Goal: Task Accomplishment & Management: Use online tool/utility

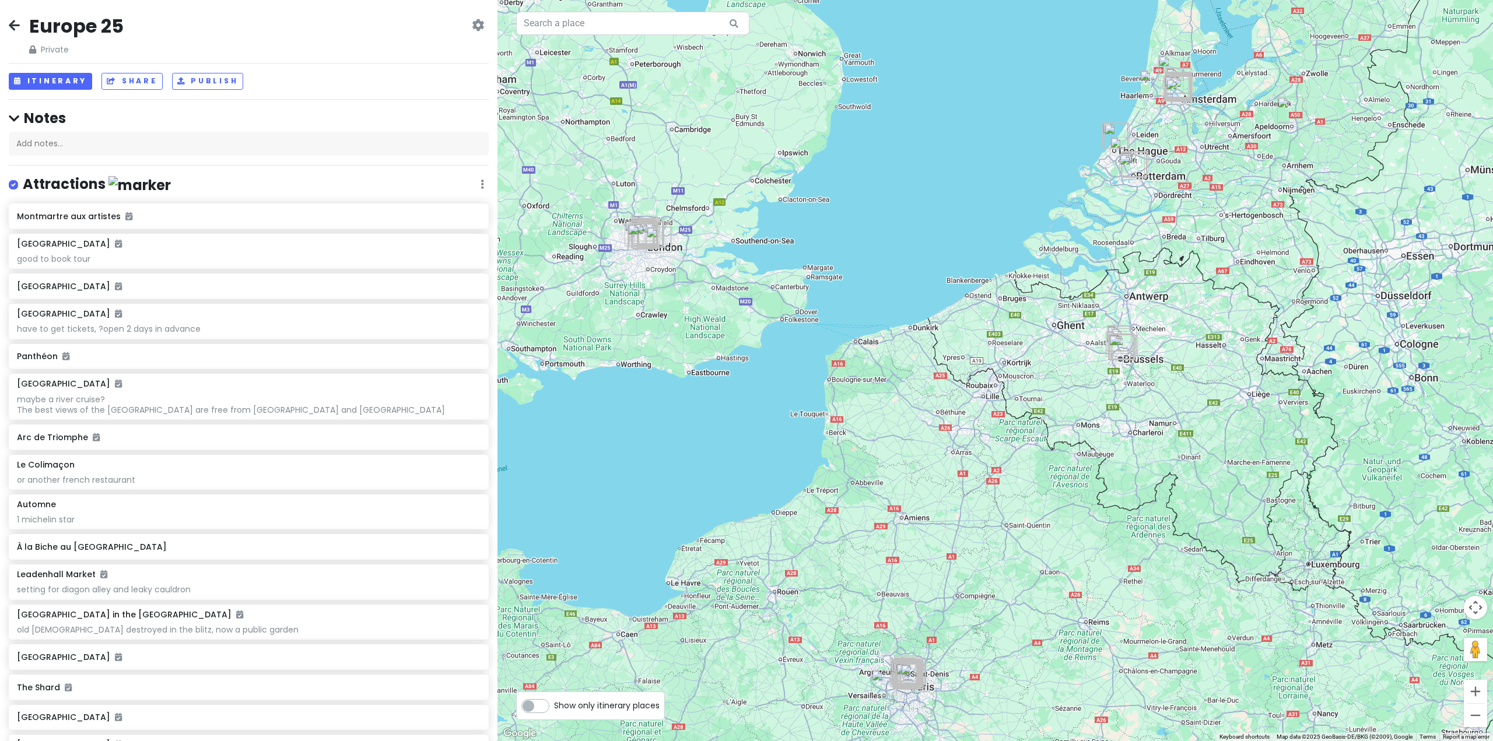
drag, startPoint x: 1109, startPoint y: 204, endPoint x: 958, endPoint y: 282, distance: 170.1
click at [958, 282] on div at bounding box center [996, 370] width 996 height 741
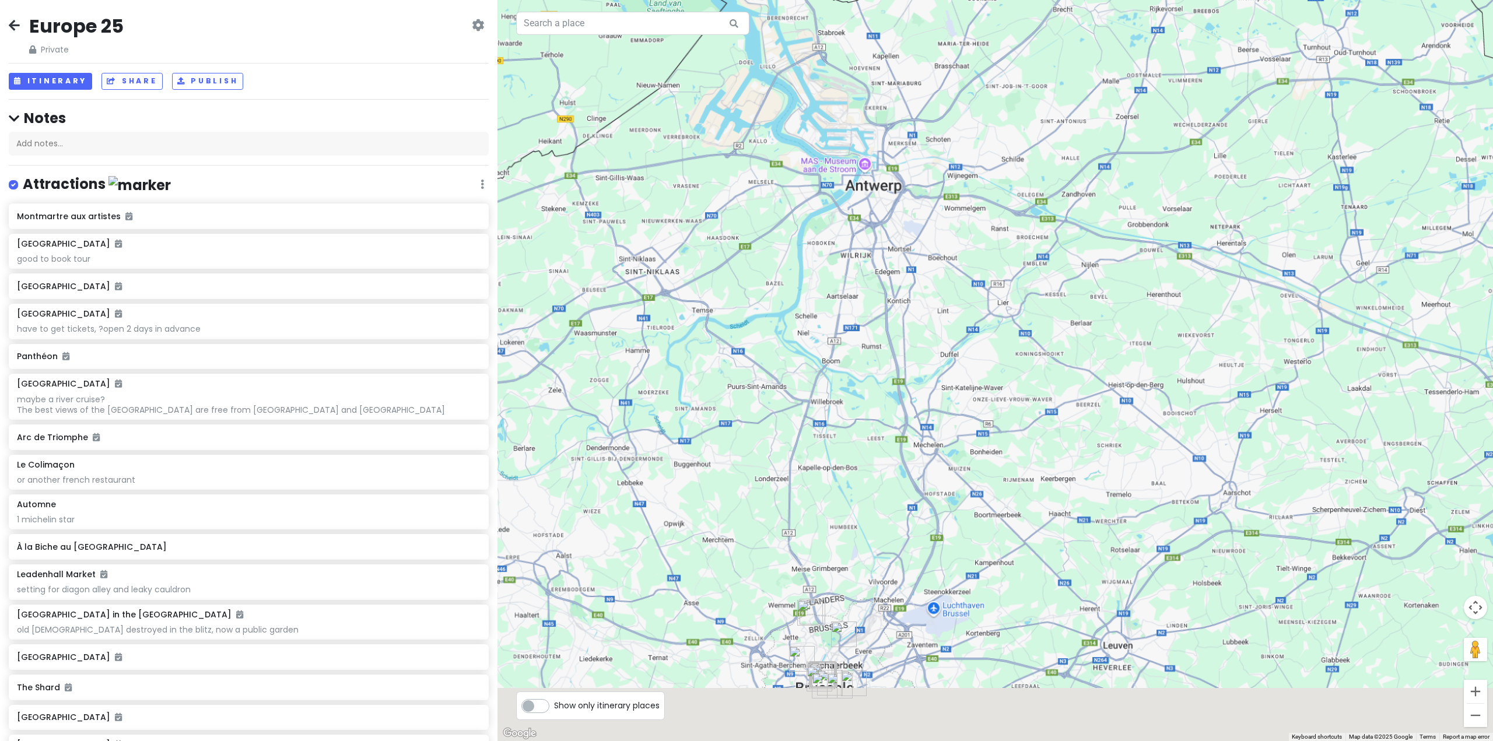
drag, startPoint x: 843, startPoint y: 464, endPoint x: 874, endPoint y: 287, distance: 179.4
click at [876, 282] on div at bounding box center [996, 370] width 996 height 741
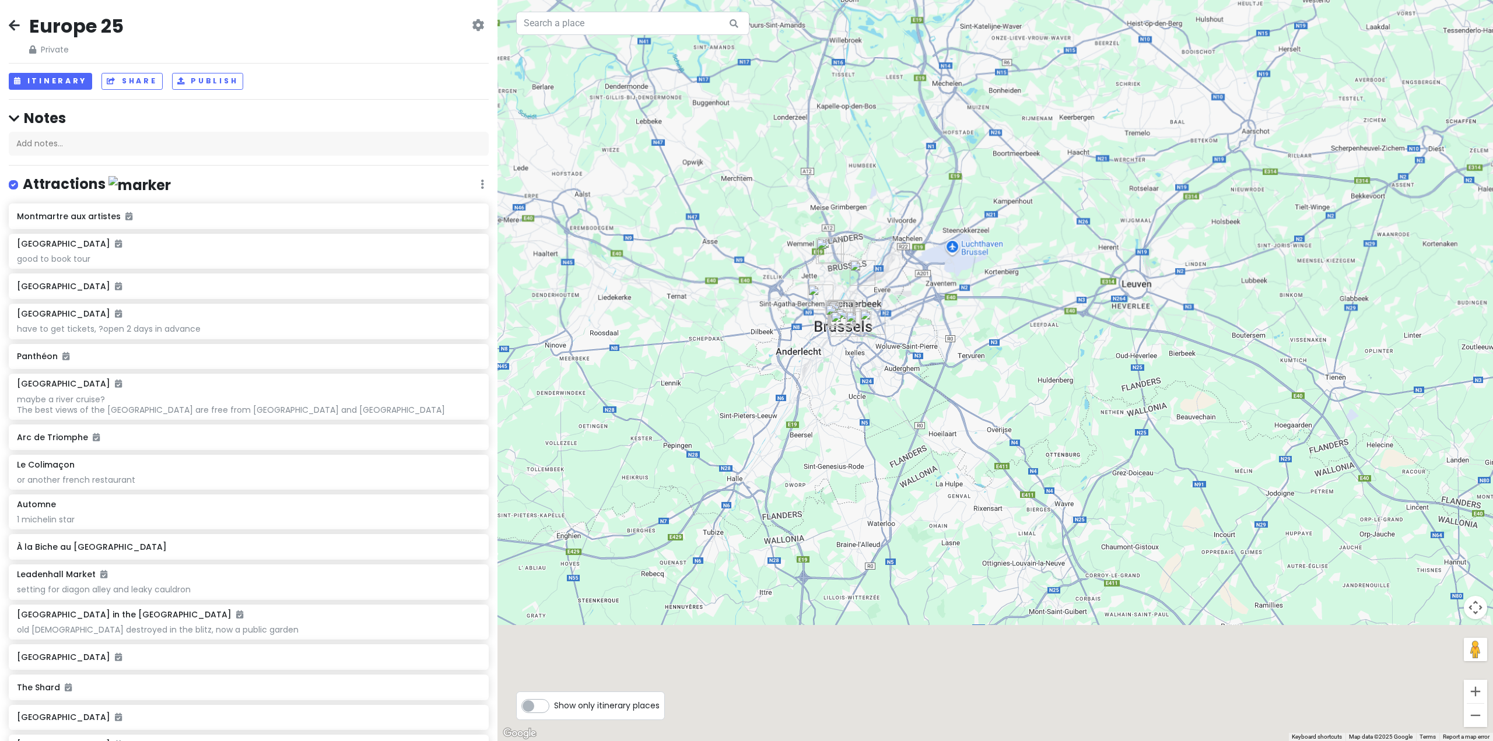
drag, startPoint x: 887, startPoint y: 479, endPoint x: 894, endPoint y: 217, distance: 262.6
click at [897, 190] on div at bounding box center [996, 370] width 996 height 741
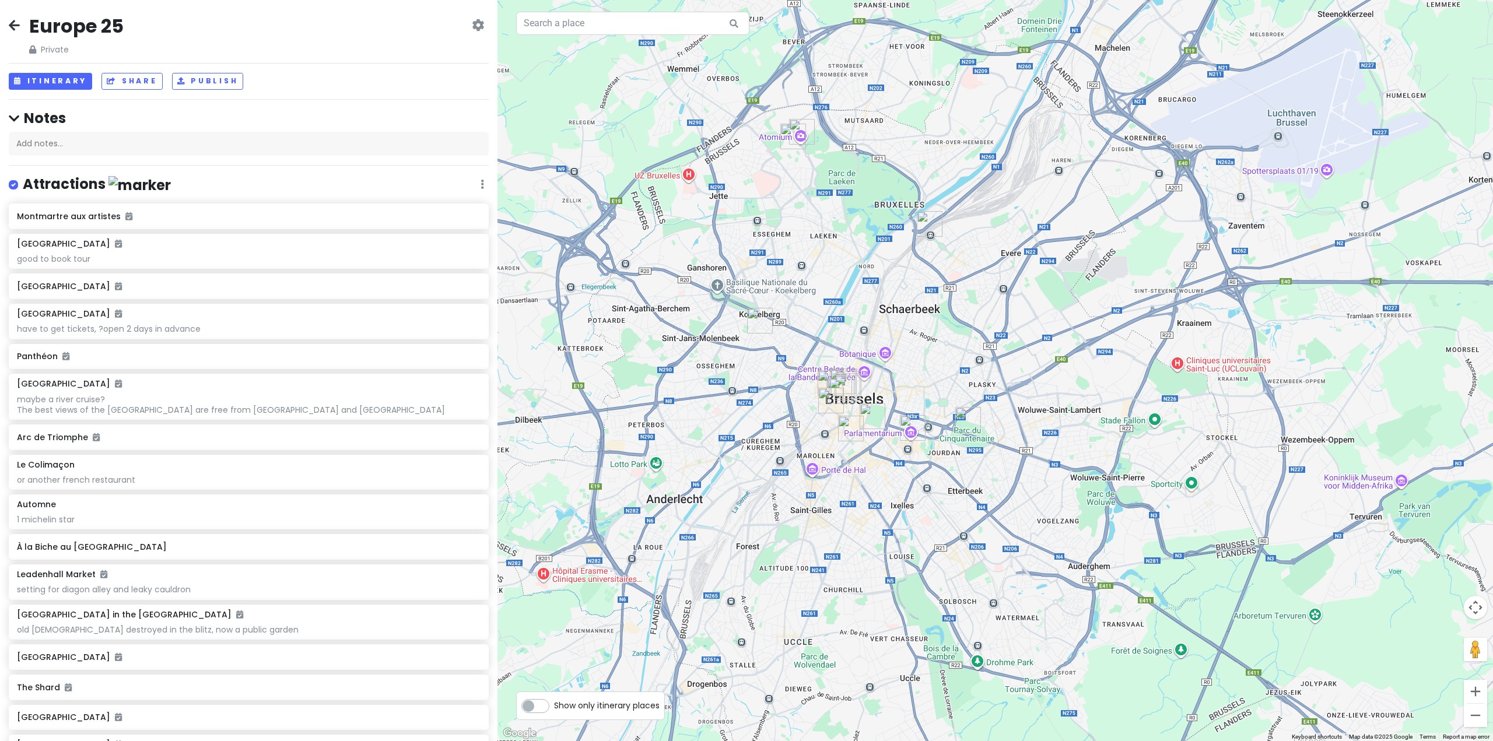
click at [850, 421] on img "Sablon" at bounding box center [851, 429] width 26 height 26
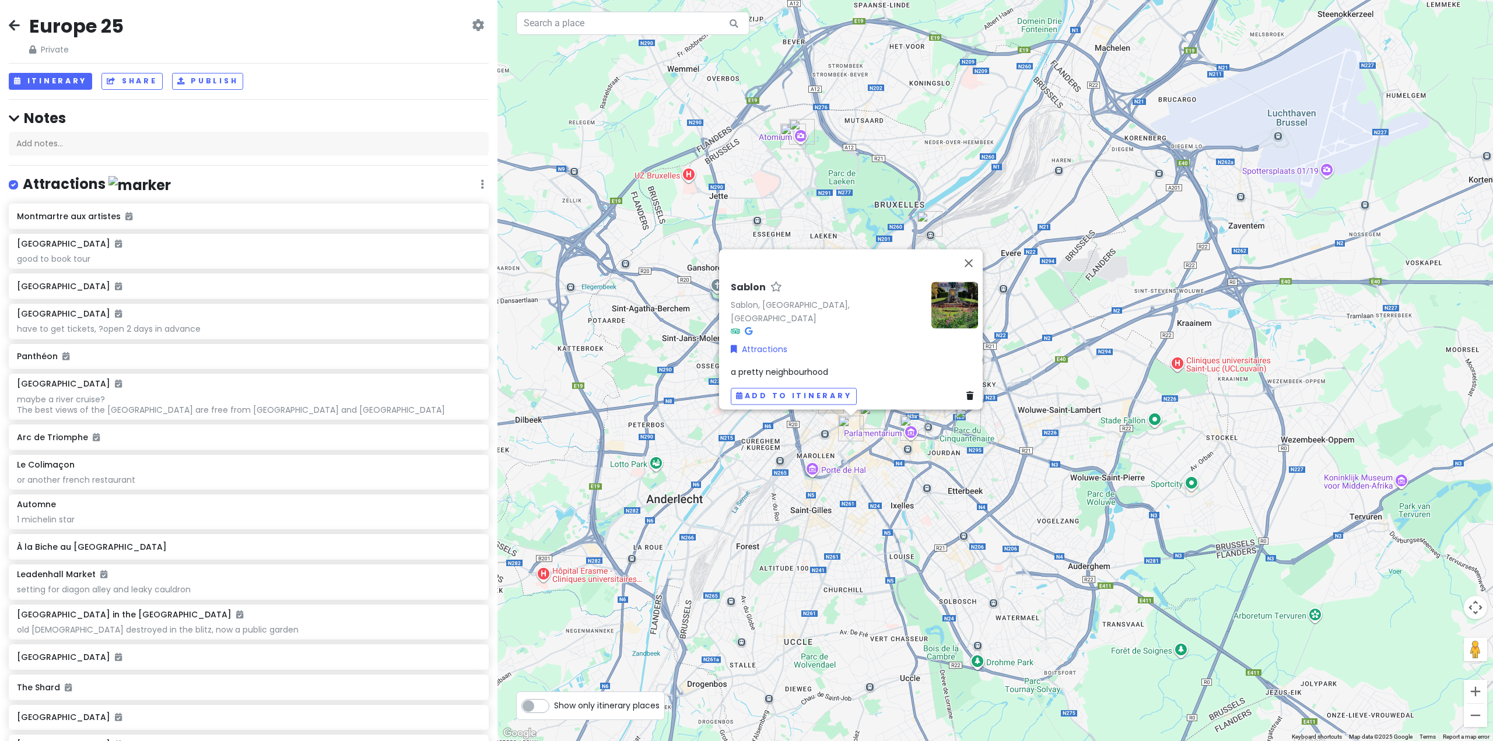
click at [874, 414] on img "Royal Palace of Brussels" at bounding box center [873, 417] width 26 height 26
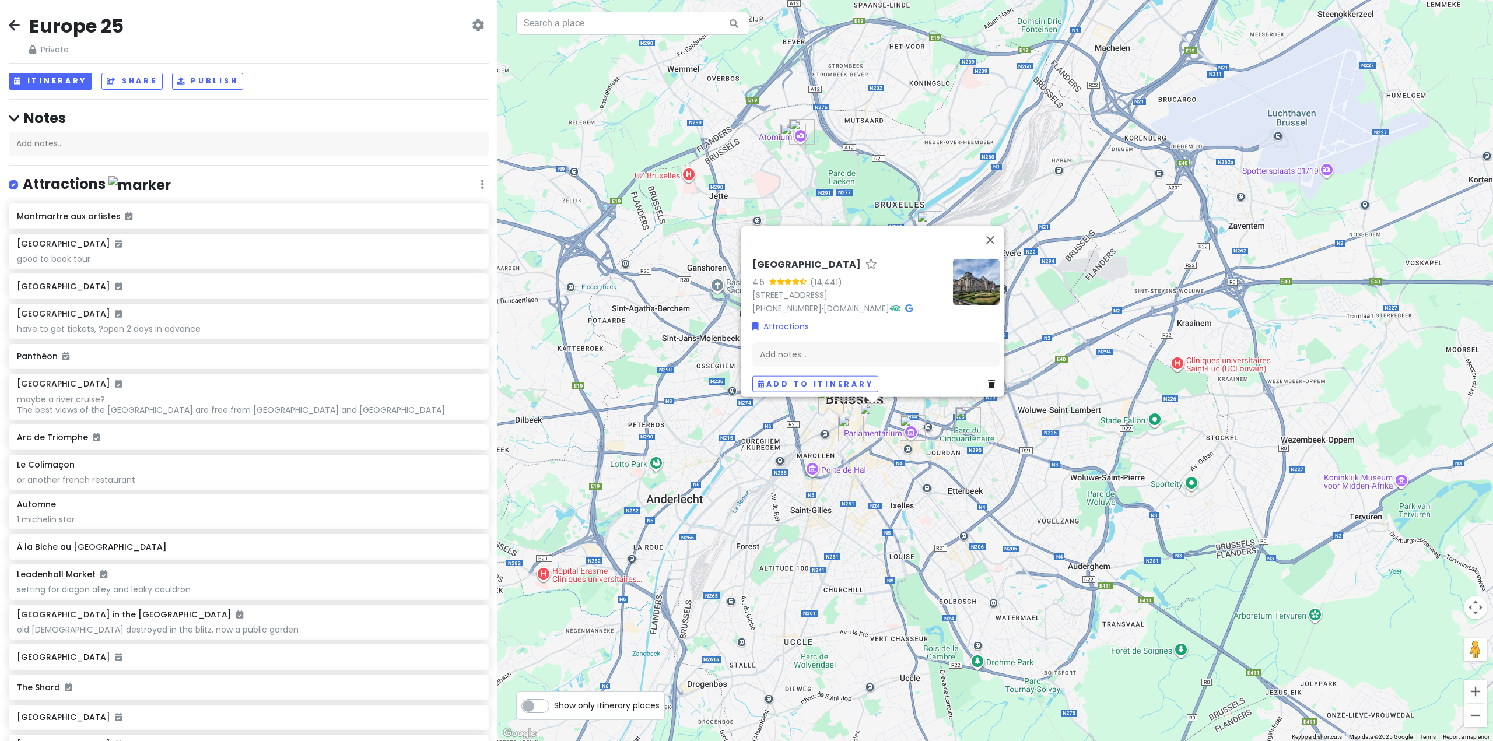
click at [905, 429] on img "Parlamentarium" at bounding box center [913, 428] width 26 height 26
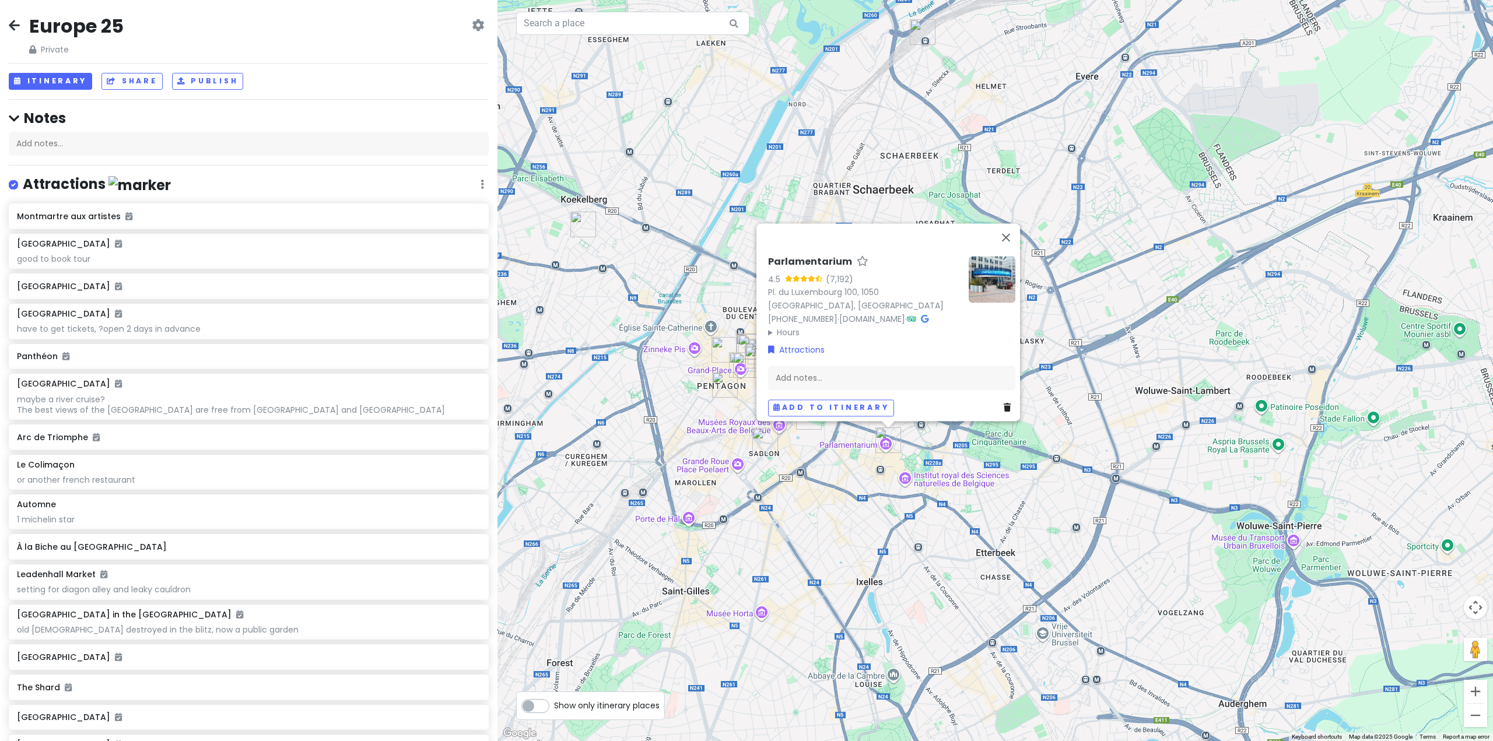
click at [954, 450] on div "Parlamentarium 4.5 (7,192) Pl. du Luxembourg 100, [GEOGRAPHIC_DATA], [GEOGRAPHI…" at bounding box center [996, 370] width 996 height 741
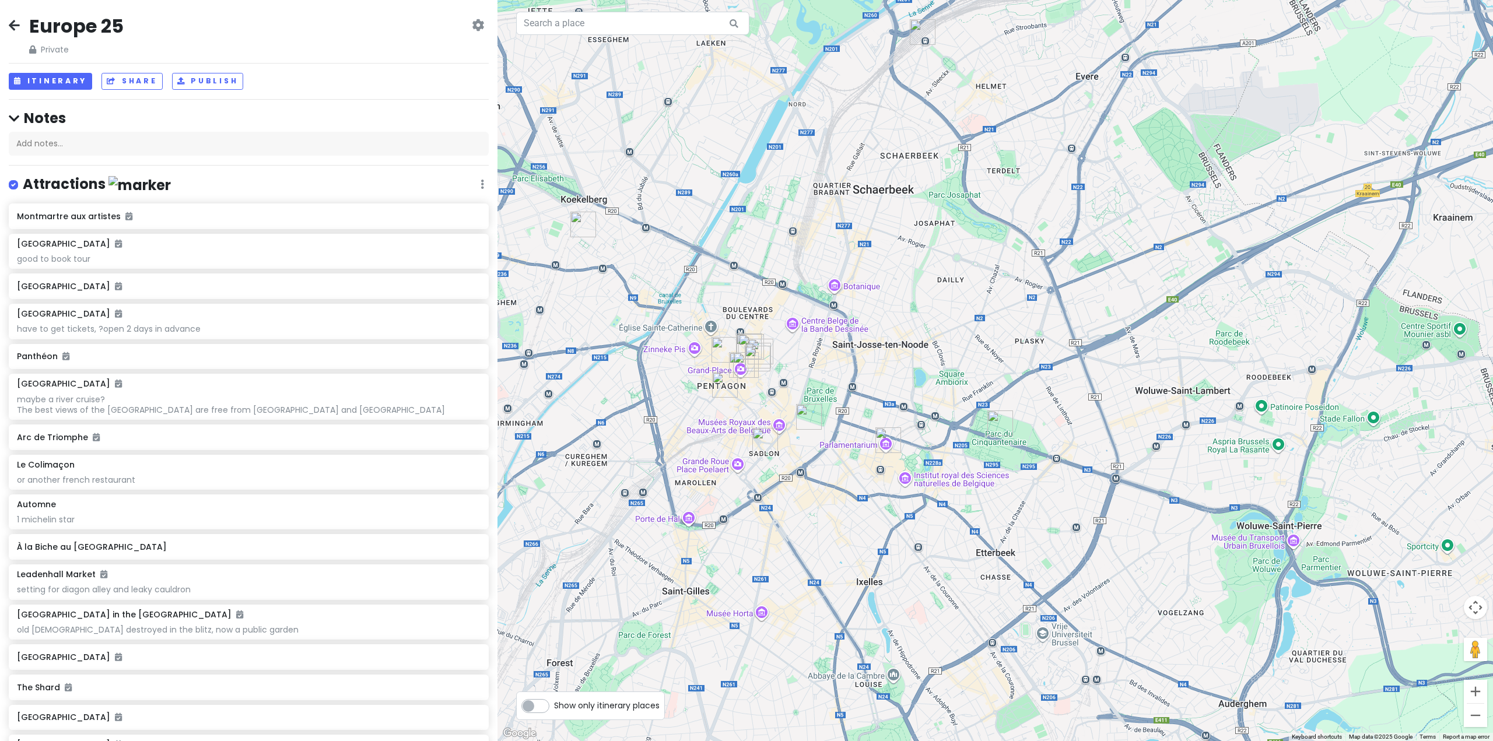
click at [996, 425] on img "Parc du Cinquantenaire" at bounding box center [1000, 424] width 26 height 26
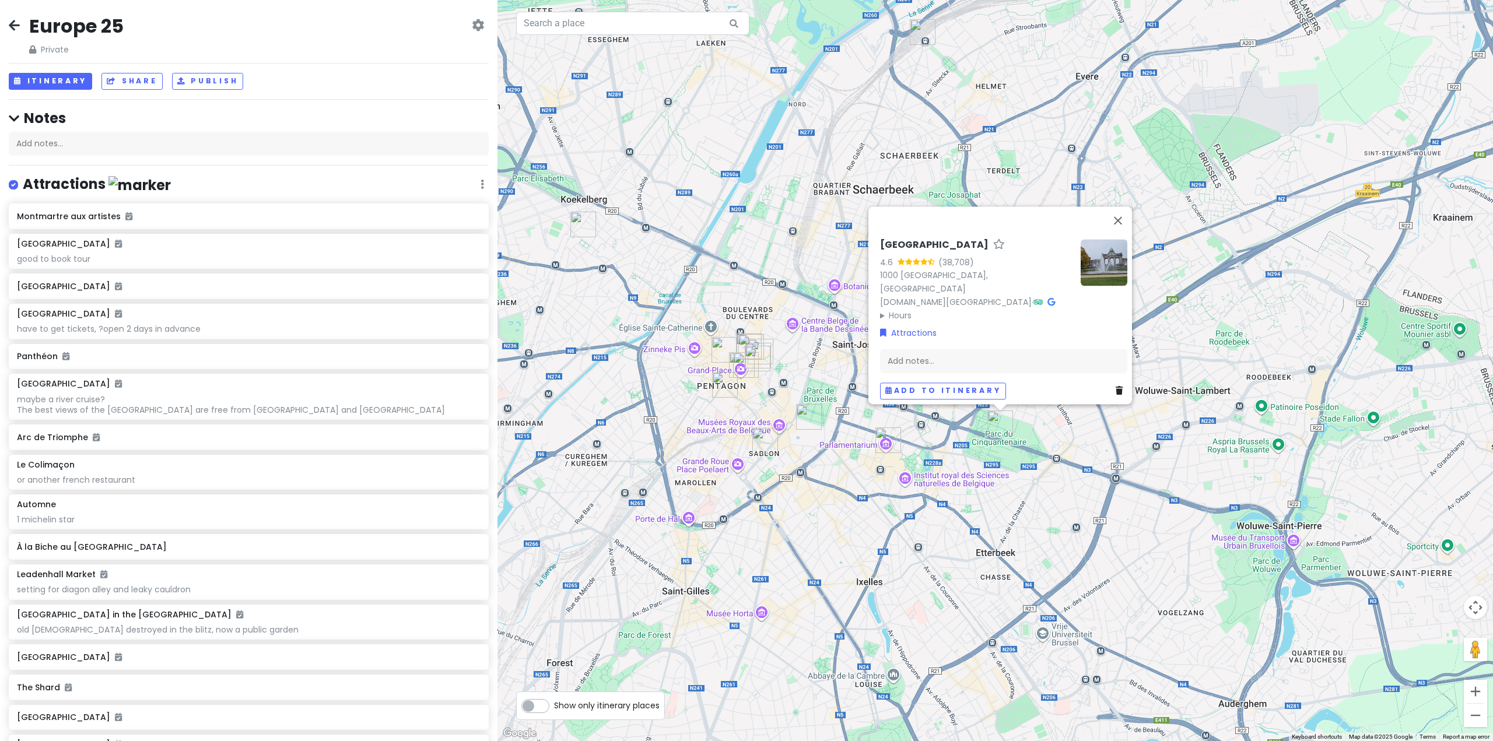
click at [957, 471] on div "[GEOGRAPHIC_DATA] 4.6 (38,708) [GEOGRAPHIC_DATA], [GEOGRAPHIC_DATA][DOMAIN_NAME…" at bounding box center [996, 370] width 996 height 741
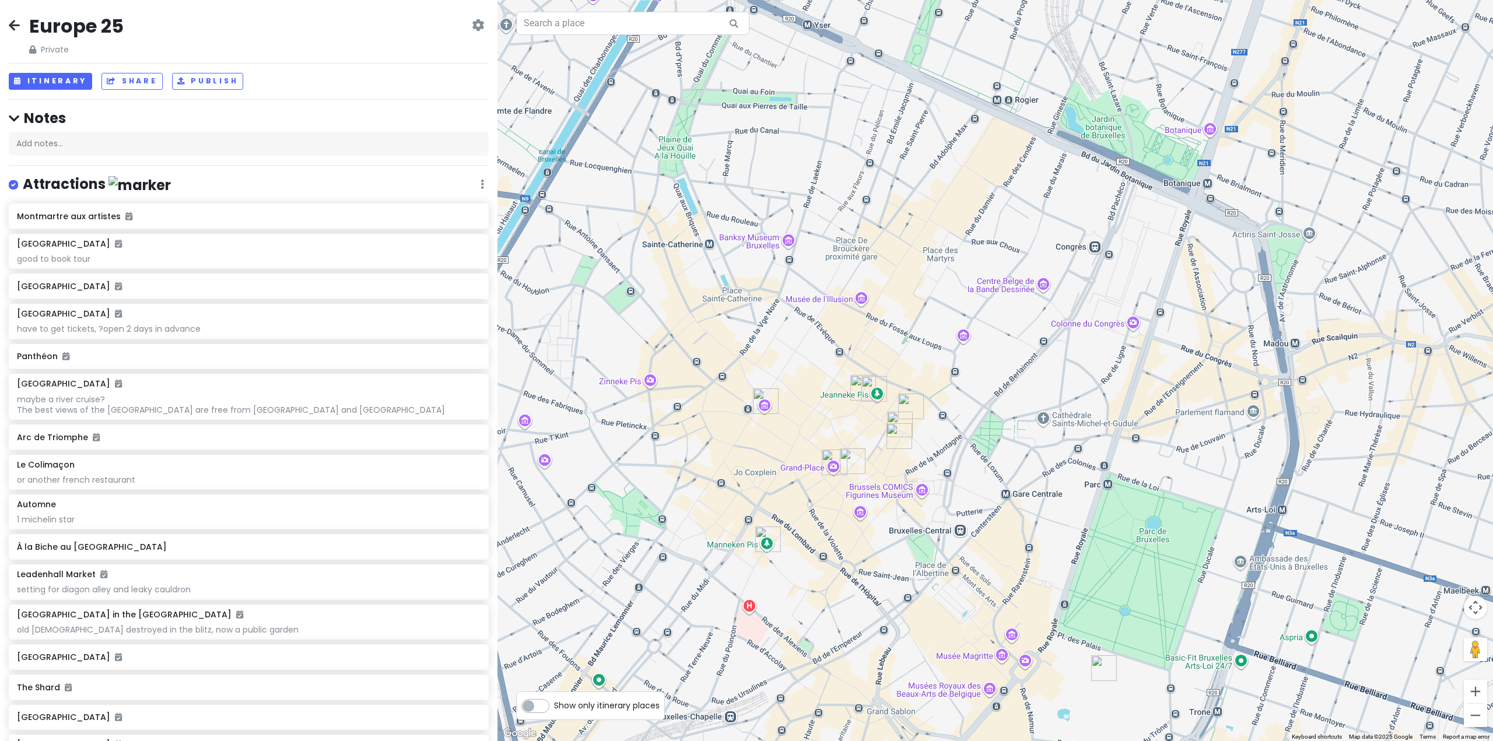
click at [764, 412] on img "Belgian Beer World Experience" at bounding box center [766, 401] width 26 height 26
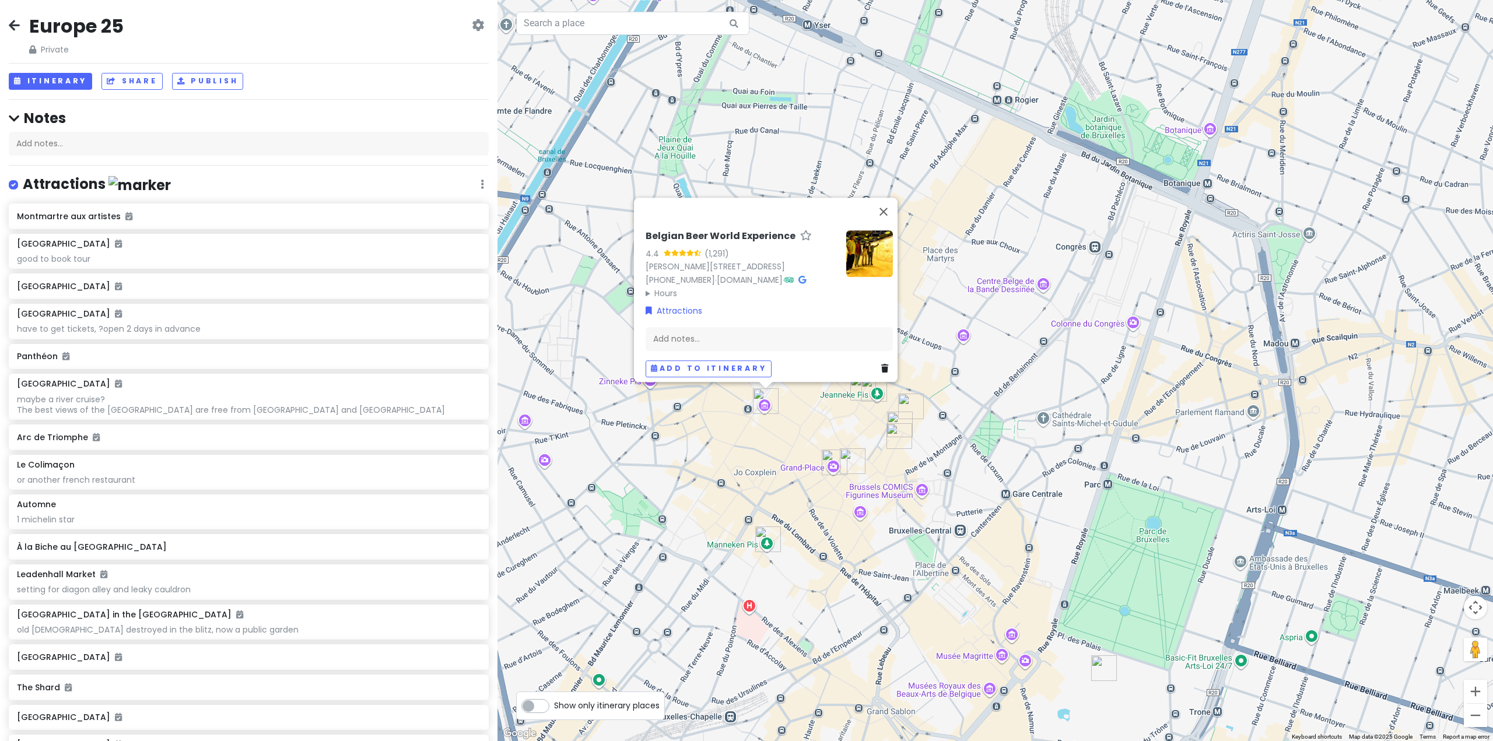
click at [786, 419] on div "Belgian Beer World Experience 4.4 (1,291) [PERSON_NAME] [GEOGRAPHIC_DATA] [PHON…" at bounding box center [996, 370] width 996 height 741
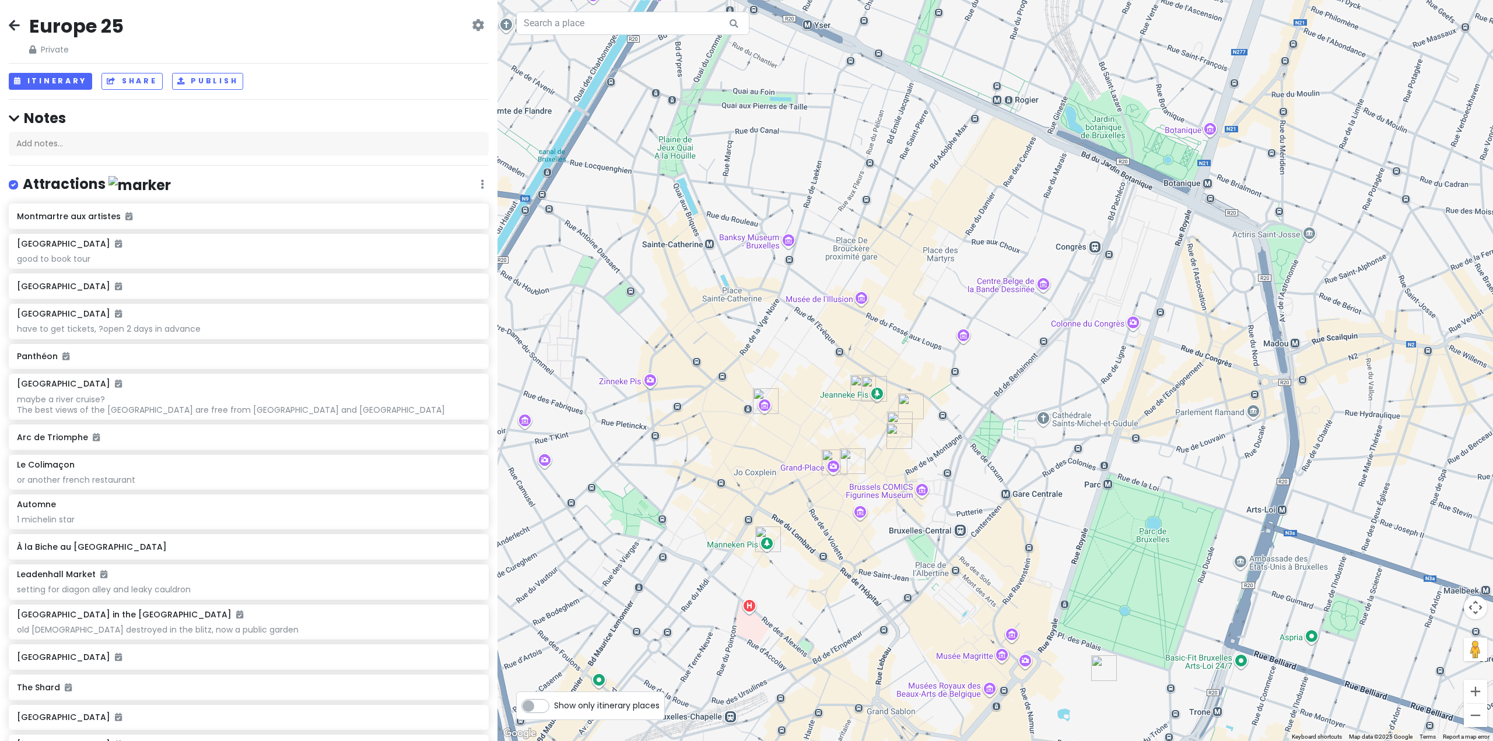
click at [838, 470] on img "Grand Place" at bounding box center [835, 463] width 26 height 26
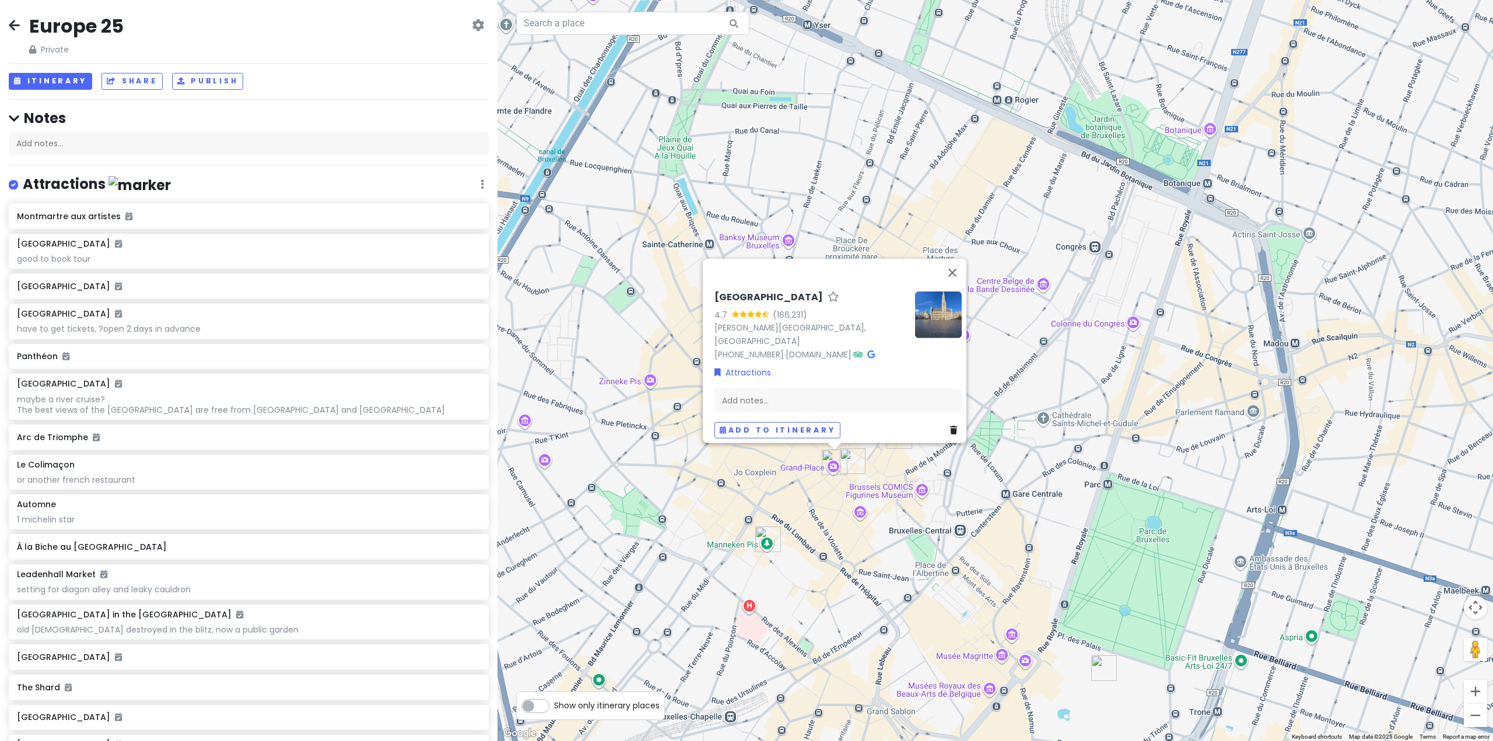
click at [822, 505] on div "Grand Place 4.7 (166,231) [PERSON_NAME][STREET_ADDRESS] [PHONE_NUMBER] · [DOMAI…" at bounding box center [996, 370] width 996 height 741
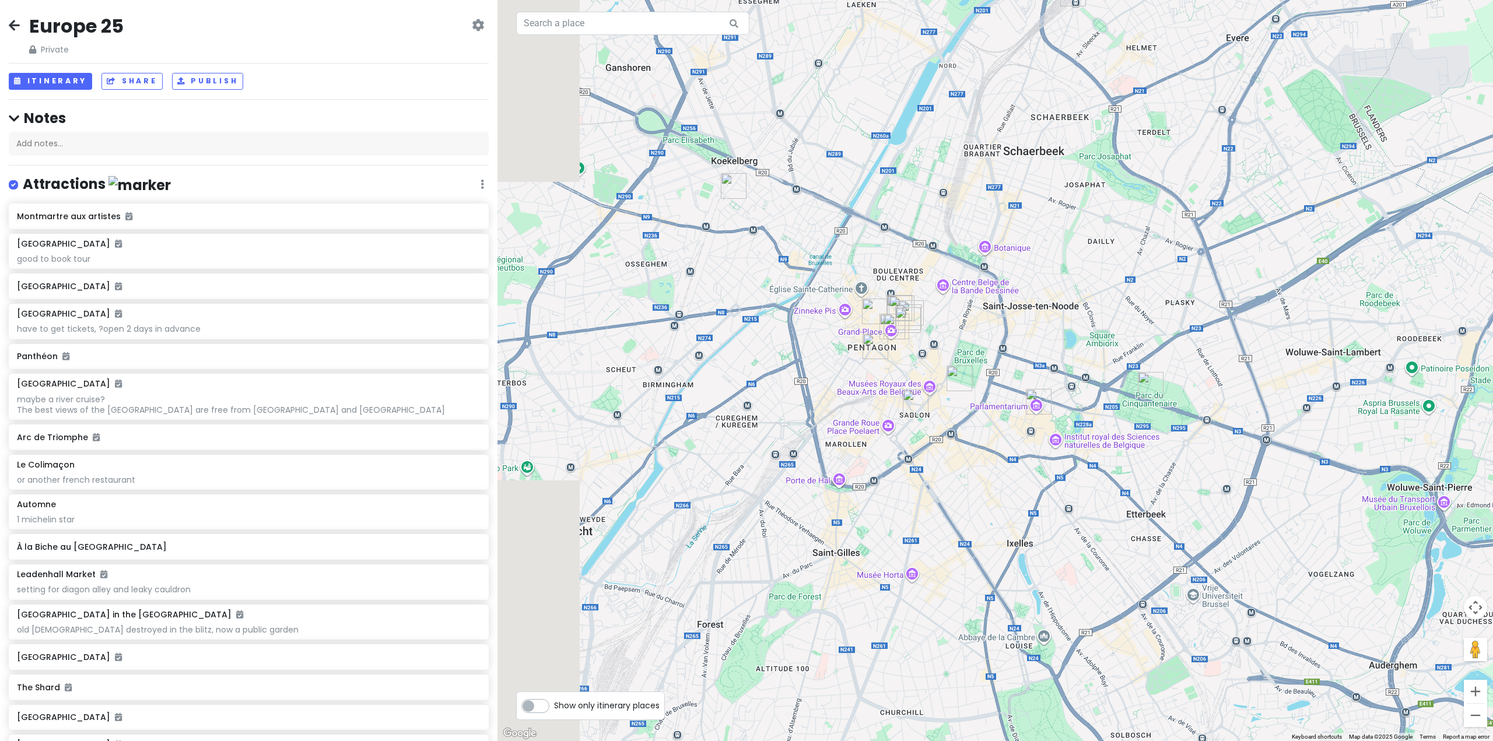
drag, startPoint x: 754, startPoint y: 490, endPoint x: 877, endPoint y: 358, distance: 179.9
click at [877, 358] on img "Manneken Pis" at bounding box center [876, 347] width 26 height 26
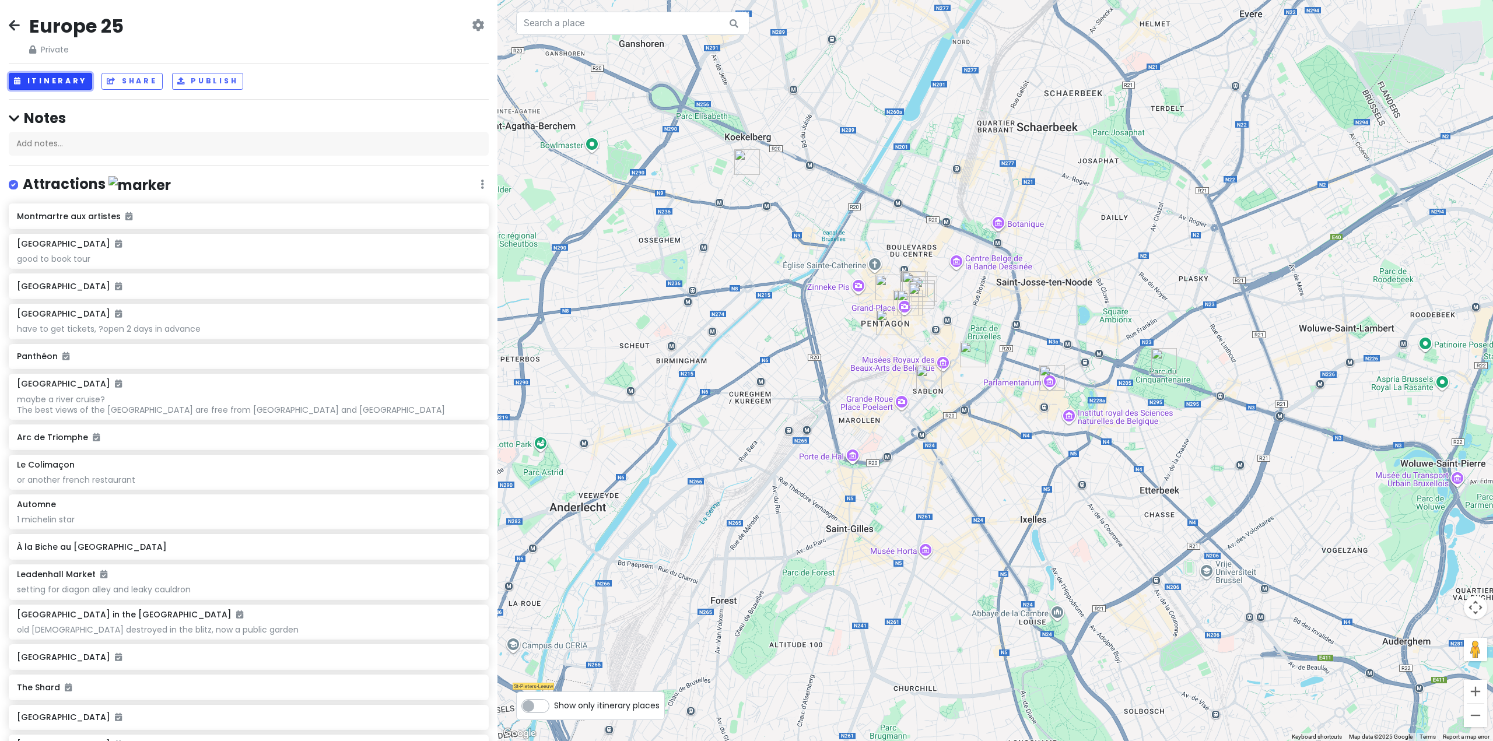
click at [75, 77] on button "Itinerary" at bounding box center [50, 81] width 83 height 17
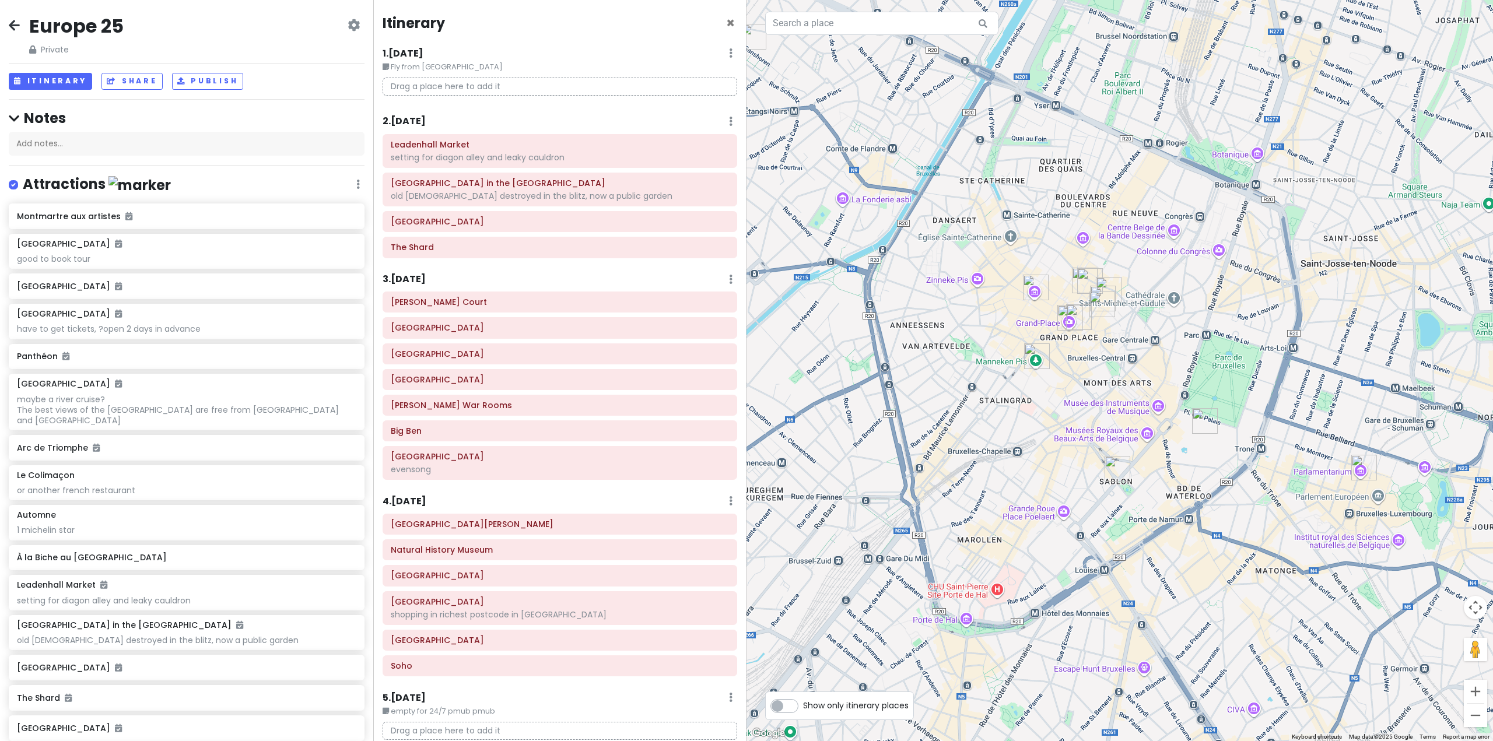
drag, startPoint x: 980, startPoint y: 358, endPoint x: 1053, endPoint y: 361, distance: 73.6
click at [1053, 361] on div at bounding box center [1120, 370] width 747 height 741
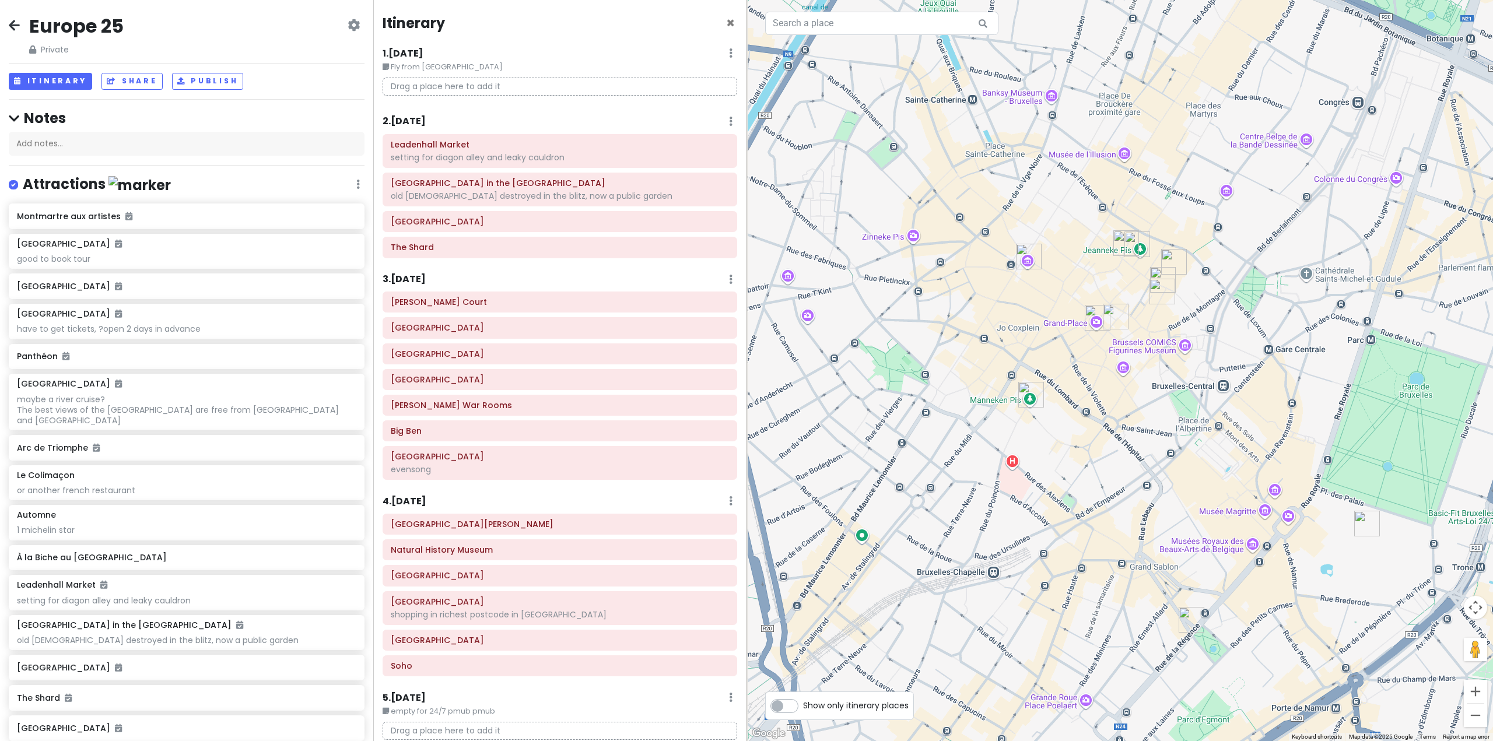
drag, startPoint x: 1021, startPoint y: 310, endPoint x: 1064, endPoint y: 343, distance: 54.5
click at [1036, 322] on div at bounding box center [1120, 370] width 747 height 741
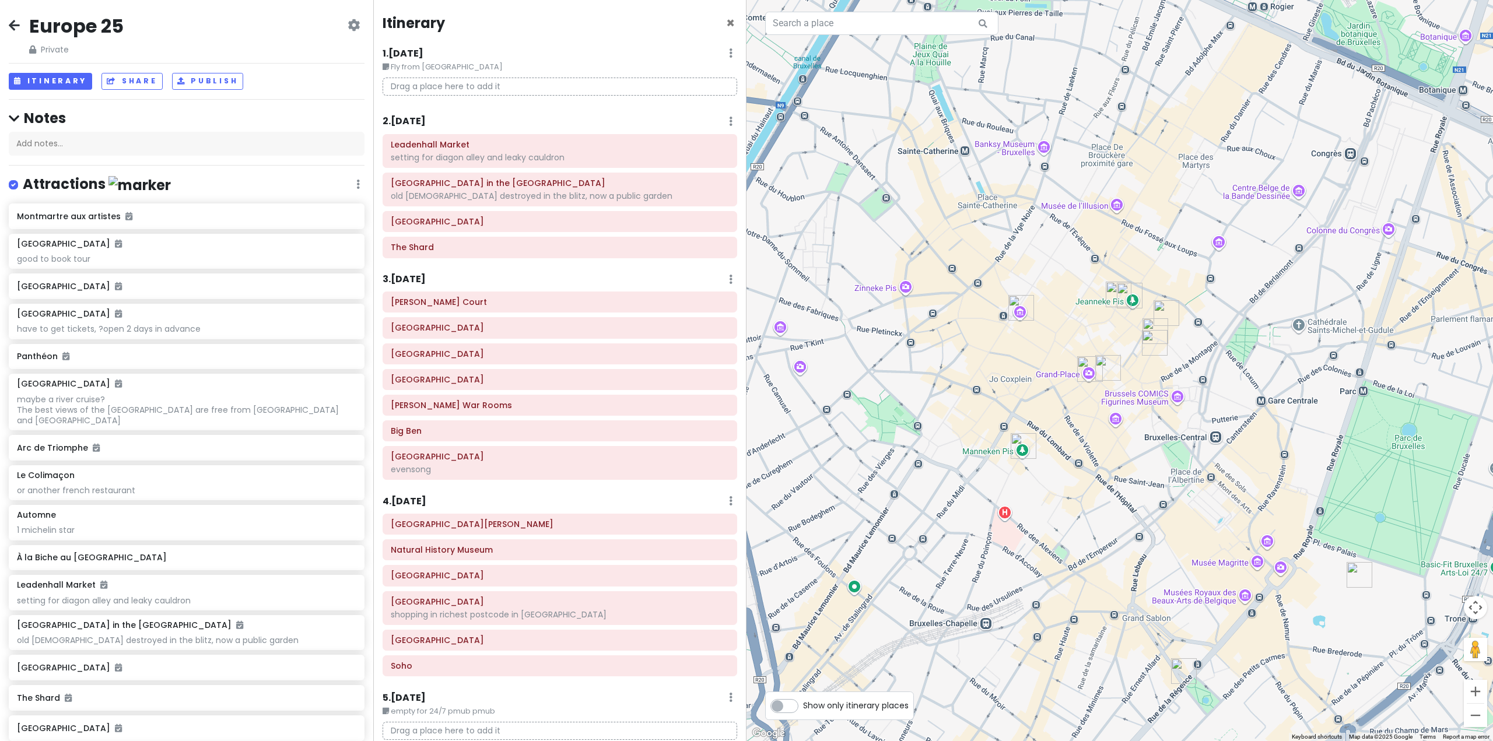
drag, startPoint x: 1207, startPoint y: 513, endPoint x: 1183, endPoint y: 548, distance: 42.4
click at [1183, 548] on div at bounding box center [1120, 370] width 747 height 741
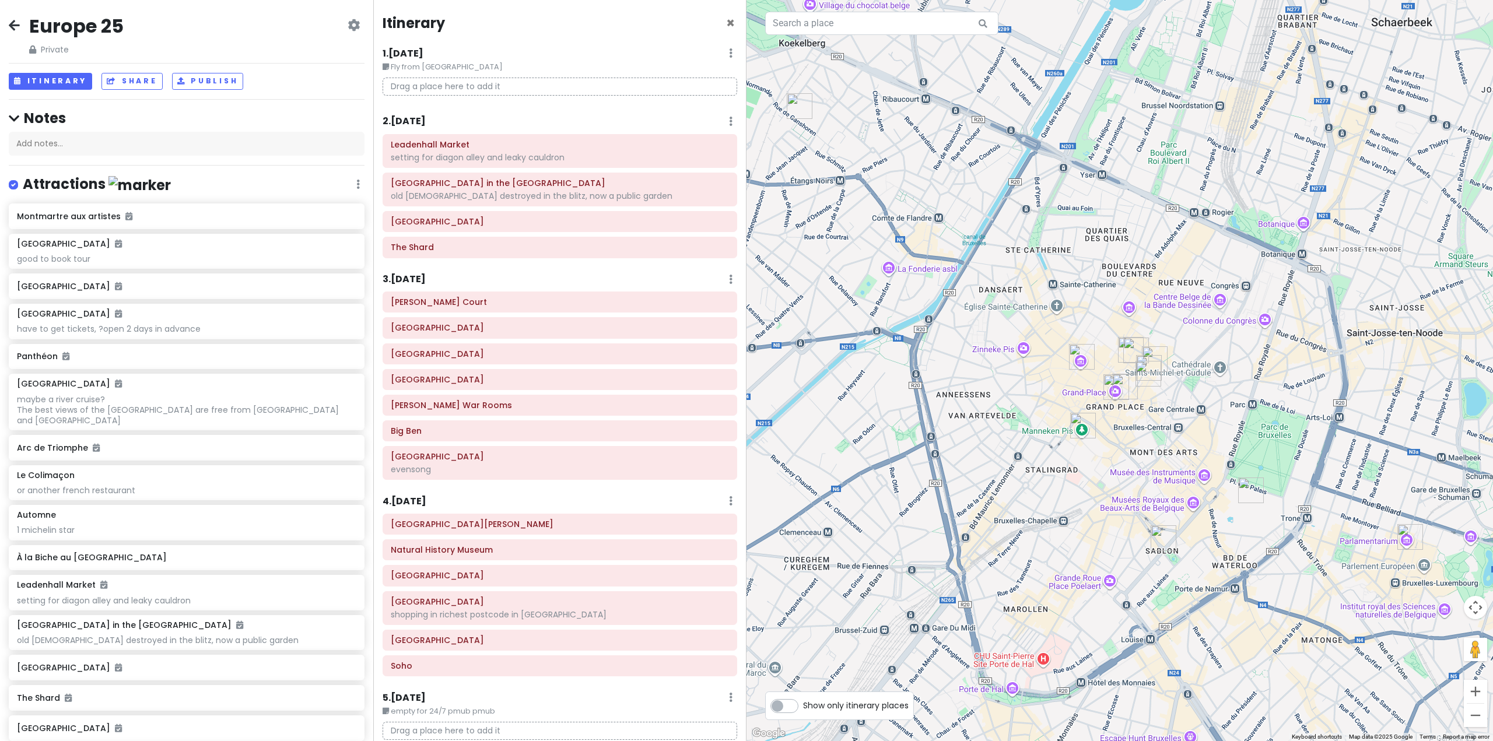
drag, startPoint x: 1157, startPoint y: 478, endPoint x: 1148, endPoint y: 451, distance: 28.2
click at [1148, 451] on div at bounding box center [1120, 370] width 747 height 741
